Goal: Use online tool/utility: Use online tool/utility

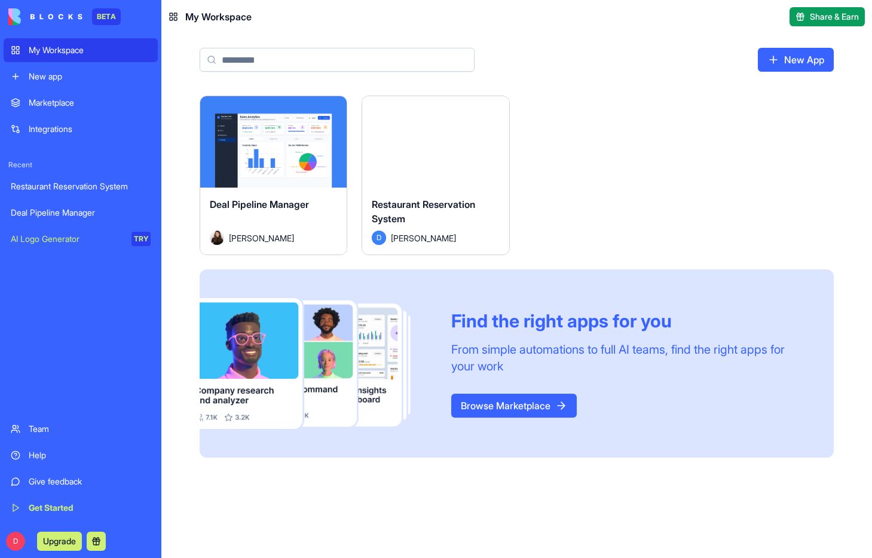
click at [301, 173] on div "Launch" at bounding box center [273, 141] width 146 height 91
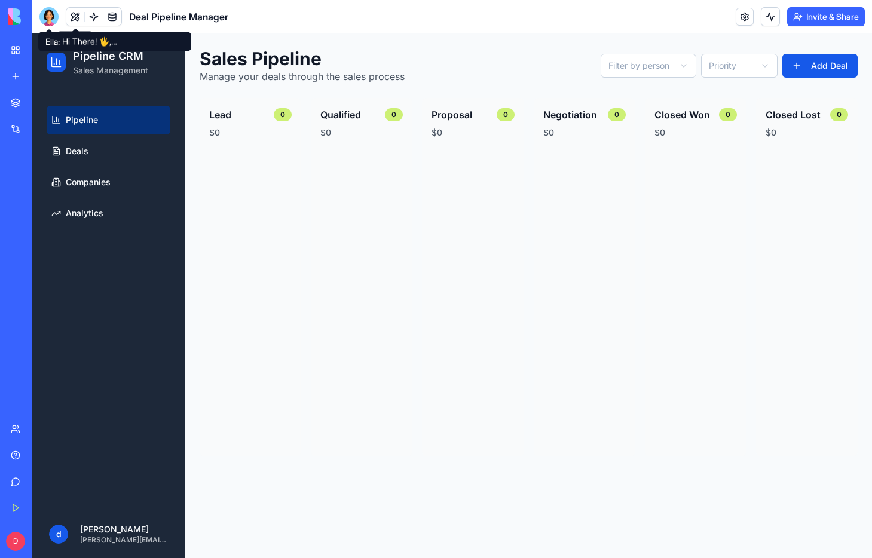
click at [54, 14] on div at bounding box center [48, 16] width 19 height 19
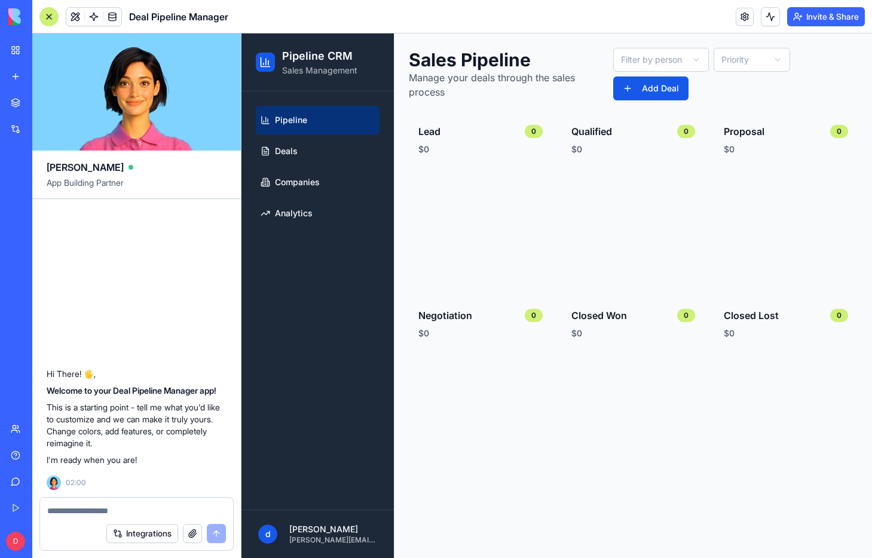
click at [56, 168] on span "[PERSON_NAME]" at bounding box center [85, 167] width 77 height 14
click at [83, 78] on video at bounding box center [136, 91] width 209 height 117
click at [41, 8] on div at bounding box center [48, 16] width 19 height 19
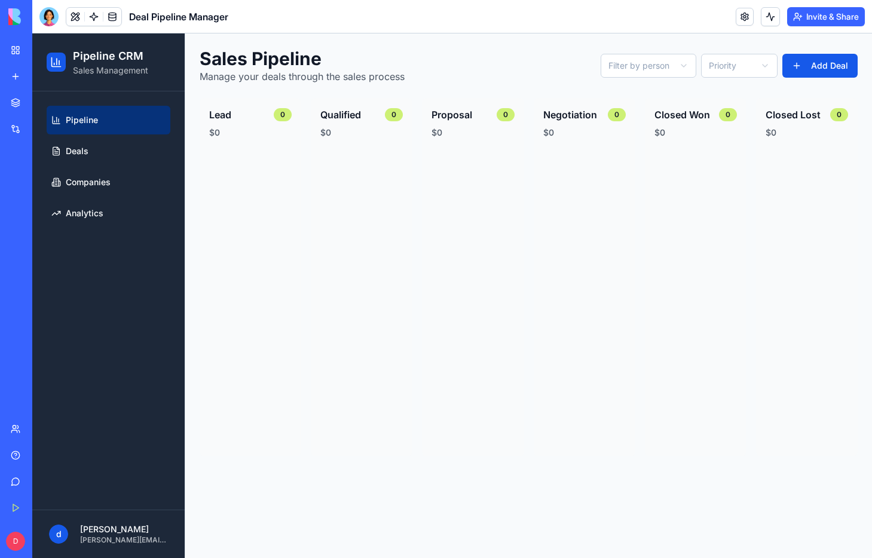
click at [51, 7] on div at bounding box center [48, 16] width 19 height 19
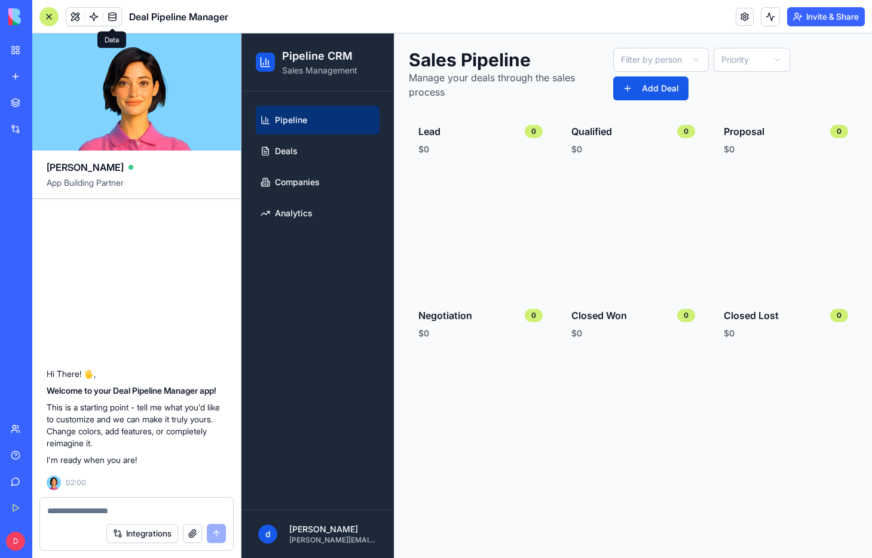
click at [117, 16] on link at bounding box center [112, 17] width 18 height 18
click at [79, 17] on link at bounding box center [75, 17] width 18 height 18
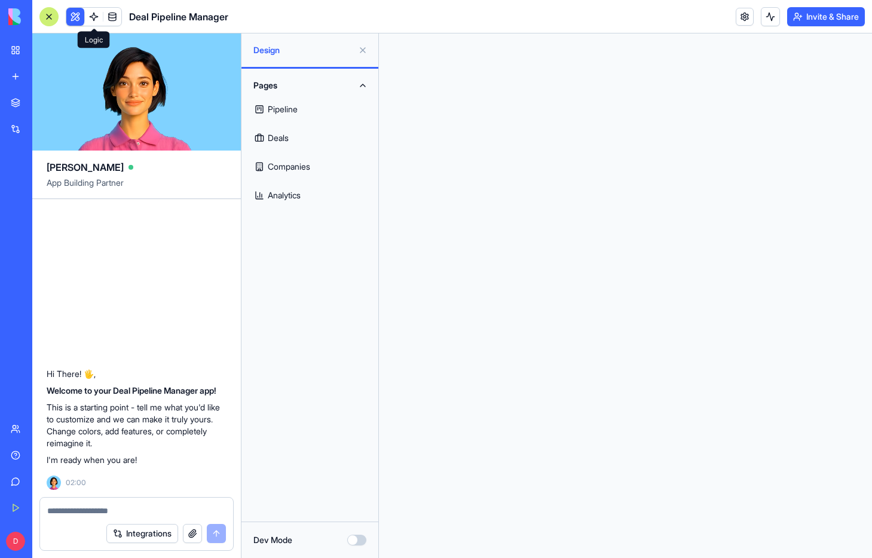
click at [88, 19] on link at bounding box center [94, 17] width 18 height 18
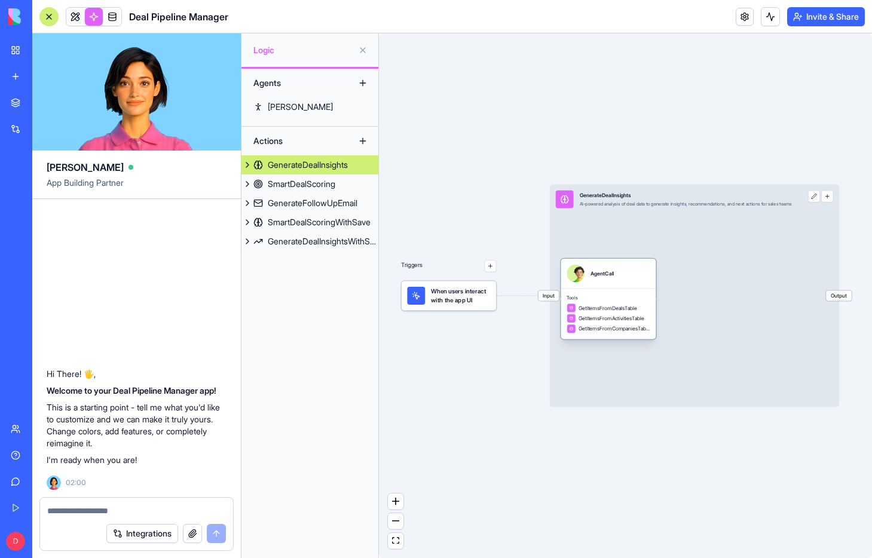
click at [593, 278] on div "AgentCall" at bounding box center [601, 274] width 23 height 18
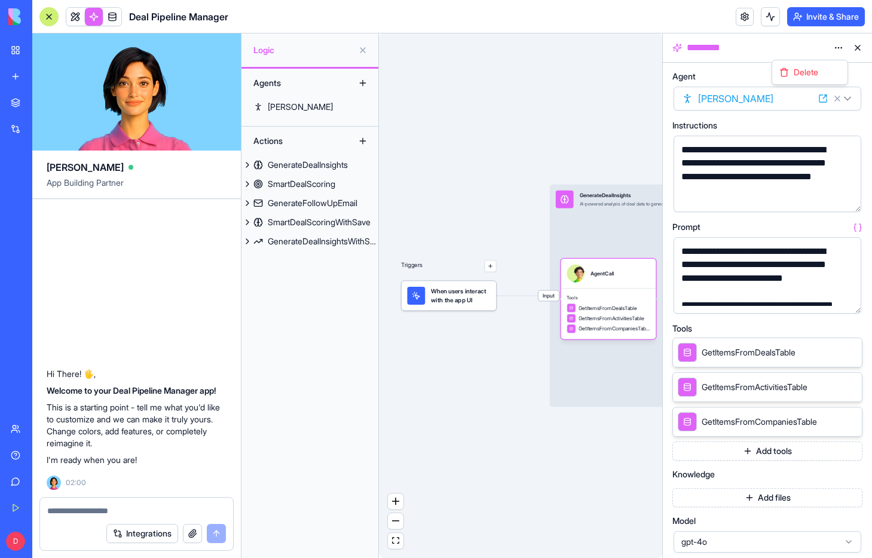
click at [834, 47] on html "BETA My Workspace New app Marketplace Integrations Recent Restaurant Reservatio…" at bounding box center [436, 279] width 872 height 558
click at [817, 97] on html "BETA My Workspace New app Marketplace Integrations Recent Restaurant Reservatio…" at bounding box center [436, 279] width 872 height 558
click at [767, 94] on html "BETA My Workspace New app Marketplace Integrations Recent Restaurant Reservatio…" at bounding box center [436, 279] width 872 height 558
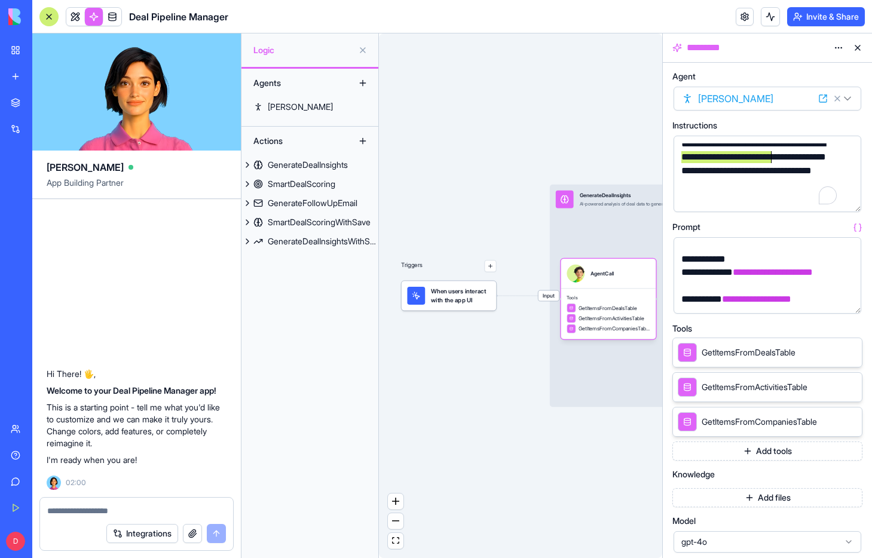
click at [770, 151] on div "**********" at bounding box center [757, 170] width 159 height 67
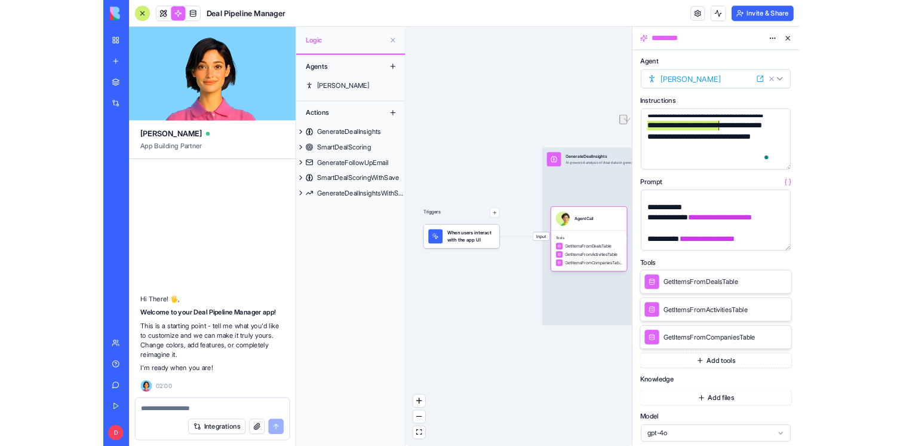
scroll to position [6, 0]
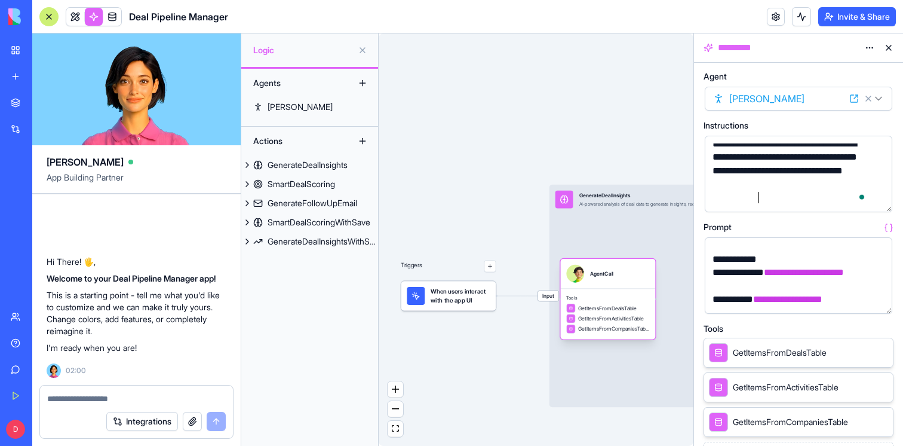
click at [608, 280] on div "AgentCall" at bounding box center [601, 274] width 23 height 18
click at [792, 102] on html "BETA My Workspace New app Marketplace Integrations Recent Restaurant Reservatio…" at bounding box center [451, 223] width 903 height 446
click at [759, 171] on div "**********" at bounding box center [788, 170] width 159 height 67
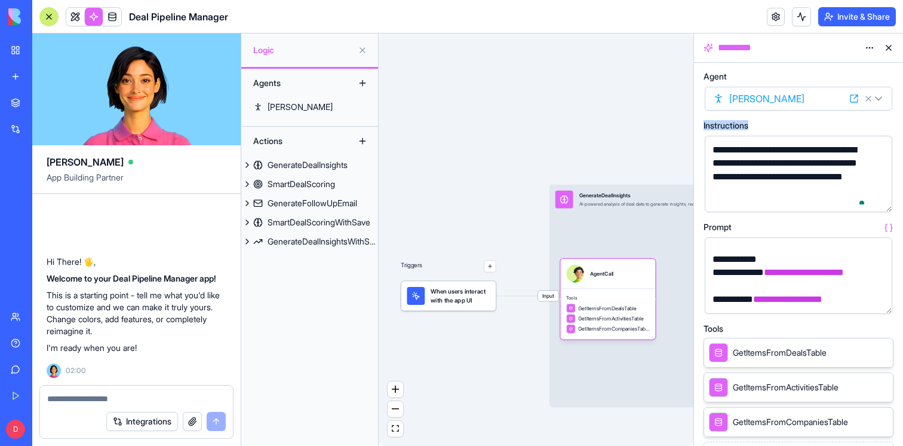
drag, startPoint x: 702, startPoint y: 122, endPoint x: 764, endPoint y: 121, distance: 61.6
click at [761, 121] on div "**********" at bounding box center [798, 254] width 209 height 383
click at [749, 125] on span "Instructions" at bounding box center [726, 125] width 45 height 8
click at [871, 123] on icon at bounding box center [889, 126] width 10 height 10
click at [871, 125] on icon at bounding box center [889, 126] width 10 height 10
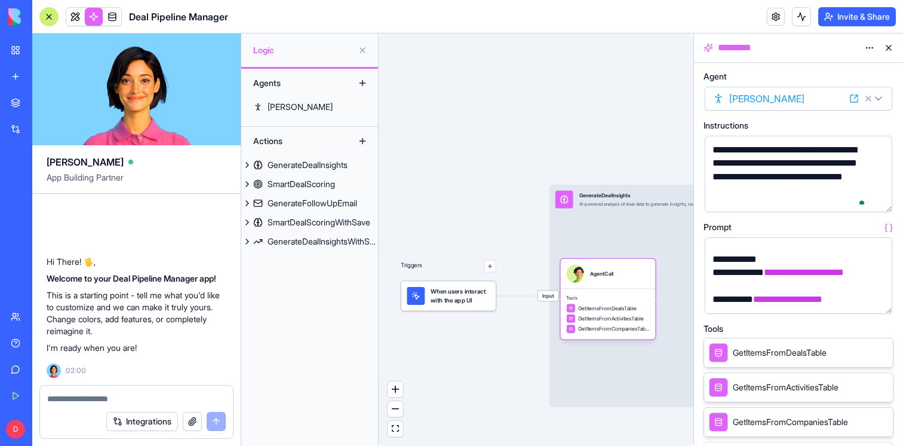
click at [871, 125] on icon at bounding box center [889, 126] width 10 height 10
click at [871, 199] on button "button" at bounding box center [880, 200] width 19 height 19
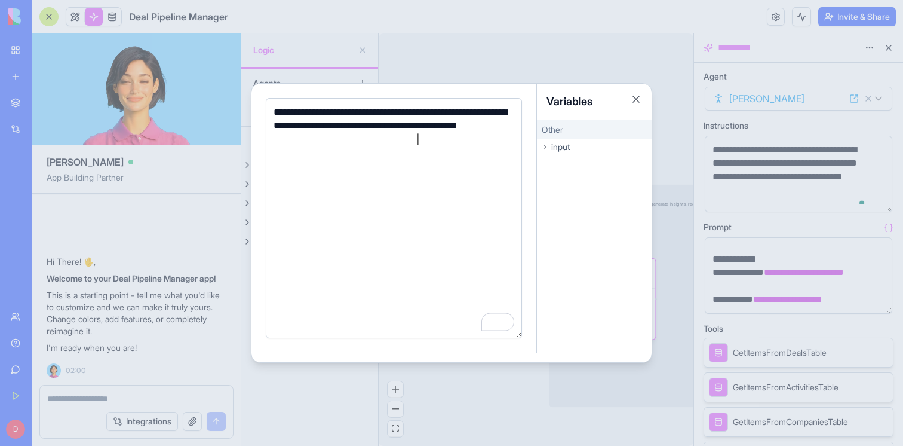
click at [568, 134] on div "Other" at bounding box center [594, 129] width 115 height 19
click at [562, 143] on span "input" at bounding box center [561, 147] width 19 height 12
click at [560, 163] on span "timeframe" at bounding box center [563, 165] width 33 height 10
click at [558, 178] on span "analysisType" at bounding box center [567, 182] width 41 height 10
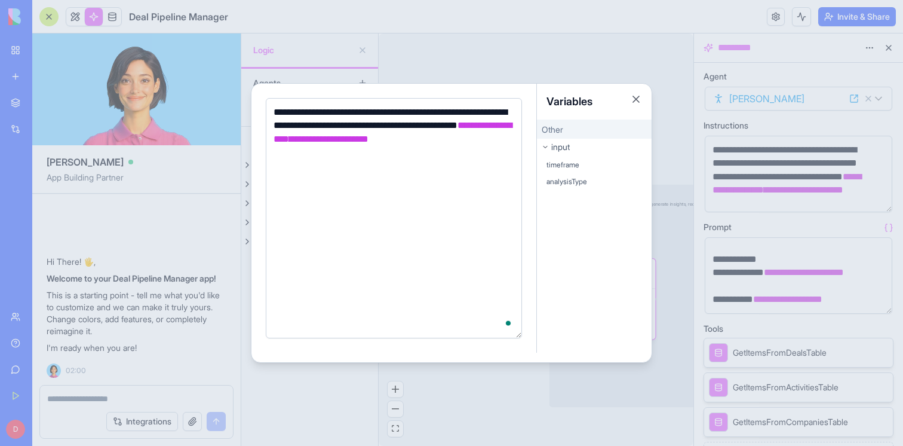
click at [563, 168] on span "timeframe" at bounding box center [563, 165] width 33 height 10
click at [563, 185] on span "analysisType" at bounding box center [567, 182] width 41 height 10
click at [564, 166] on span "timeframe" at bounding box center [563, 165] width 33 height 10
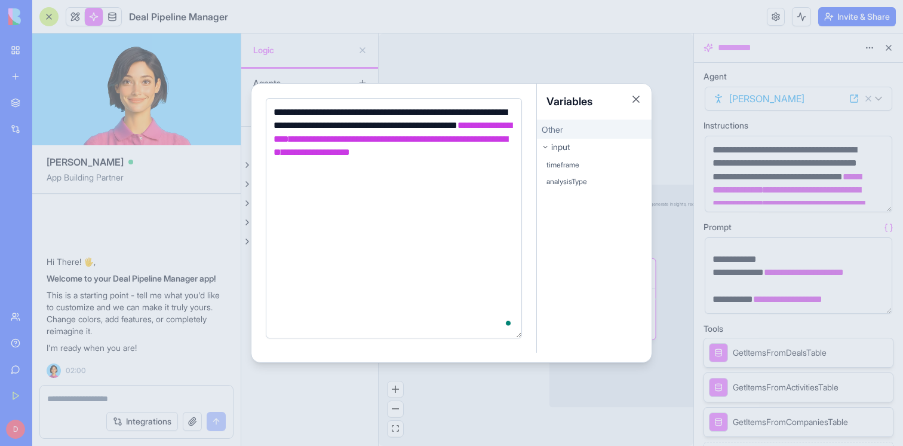
click at [489, 171] on div "**********" at bounding box center [392, 139] width 244 height 67
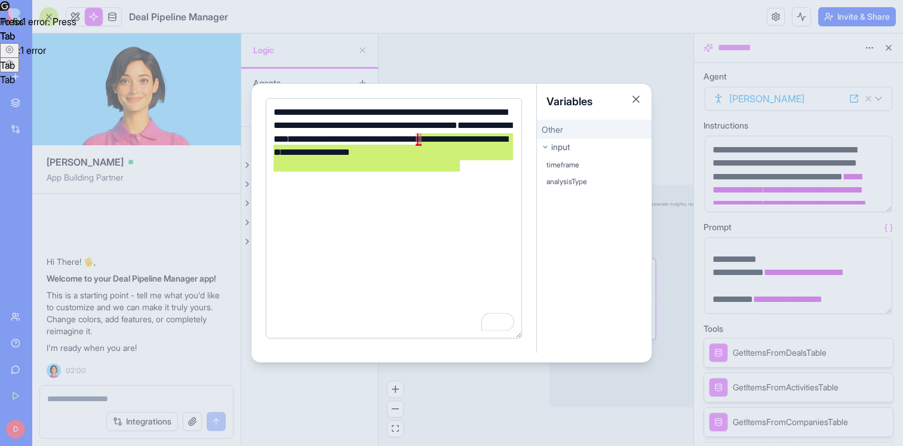
drag, startPoint x: 483, startPoint y: 161, endPoint x: 419, endPoint y: 136, distance: 68.9
click at [419, 136] on div "**********" at bounding box center [392, 139] width 244 height 67
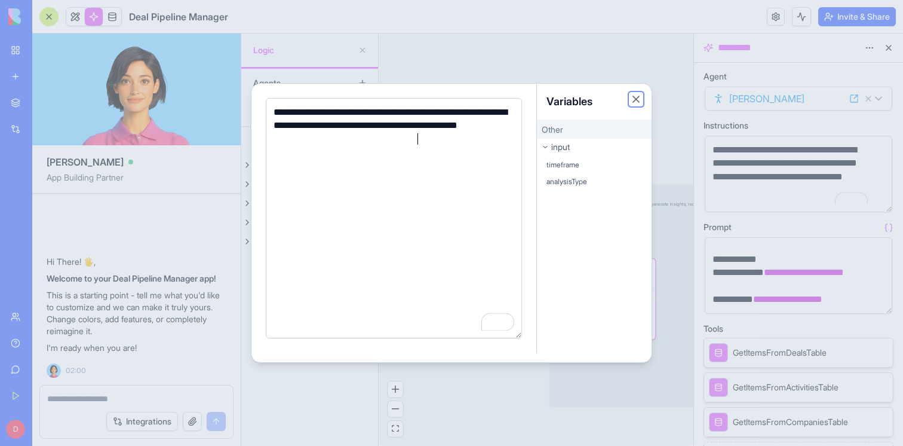
click at [636, 97] on button "Close" at bounding box center [636, 99] width 12 height 12
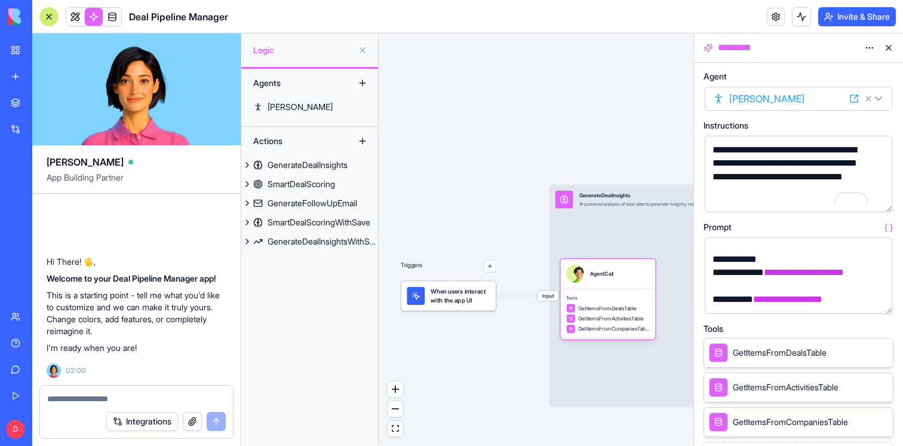
drag, startPoint x: 889, startPoint y: 208, endPoint x: 906, endPoint y: 355, distance: 148.0
click at [871, 355] on html "BETA My Workspace New app Marketplace Integrations Recent Restaurant Reservatio…" at bounding box center [451, 223] width 903 height 446
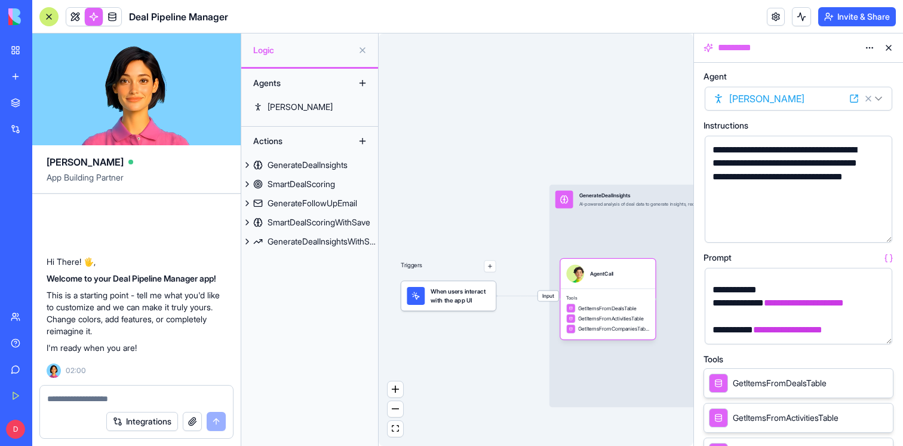
drag, startPoint x: 889, startPoint y: 210, endPoint x: 892, endPoint y: 237, distance: 27.1
click at [871, 237] on div "**********" at bounding box center [799, 189] width 188 height 107
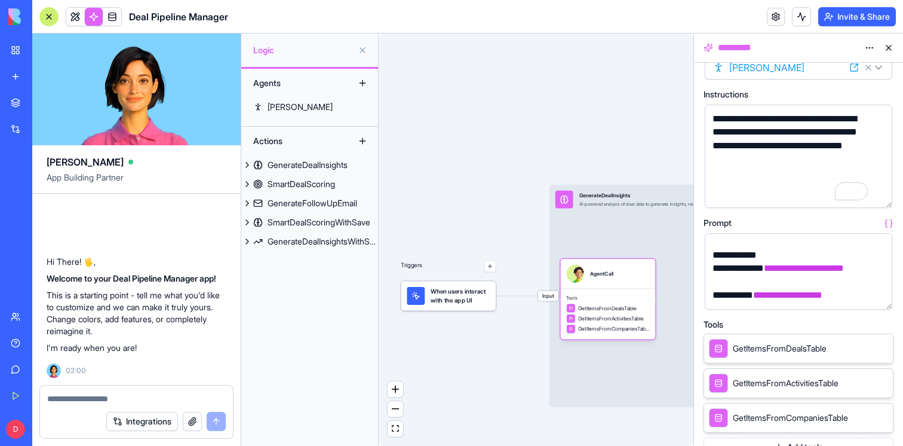
scroll to position [33, 0]
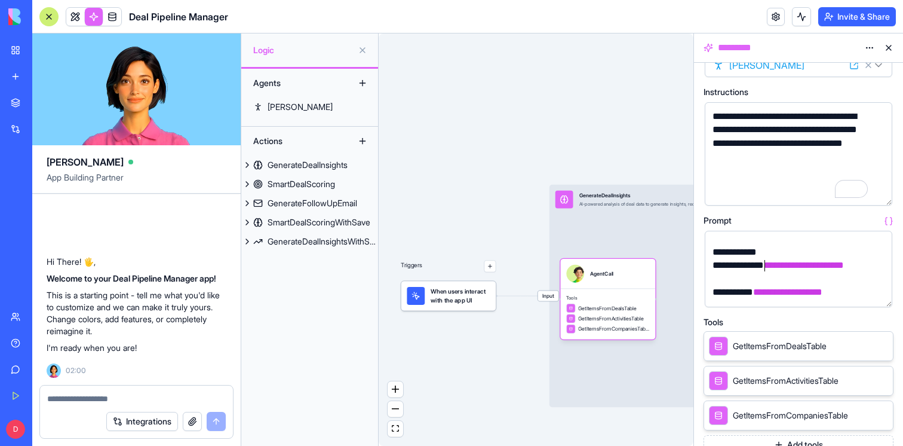
click at [762, 270] on div "**********" at bounding box center [788, 272] width 159 height 27
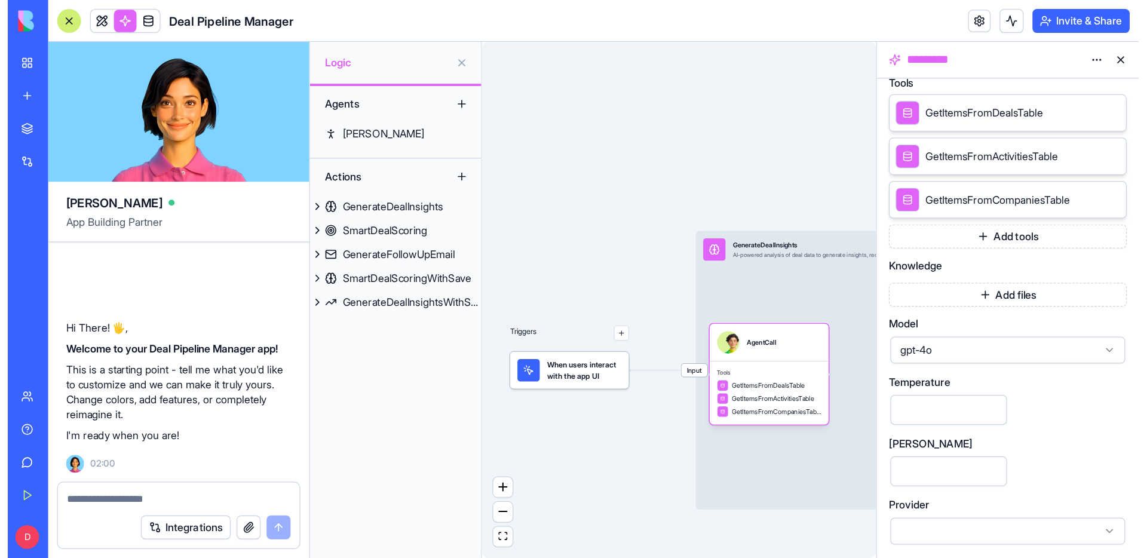
scroll to position [0, 0]
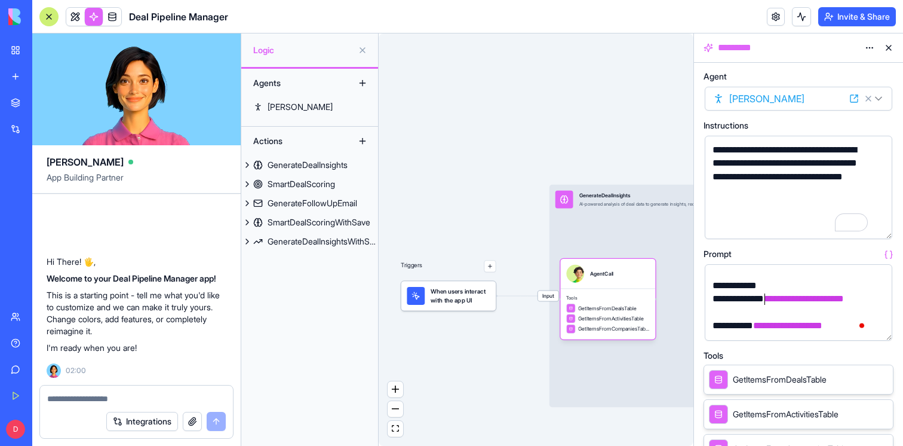
click at [747, 47] on div "*********" at bounding box center [788, 48] width 145 height 14
